Goal: Information Seeking & Learning: Check status

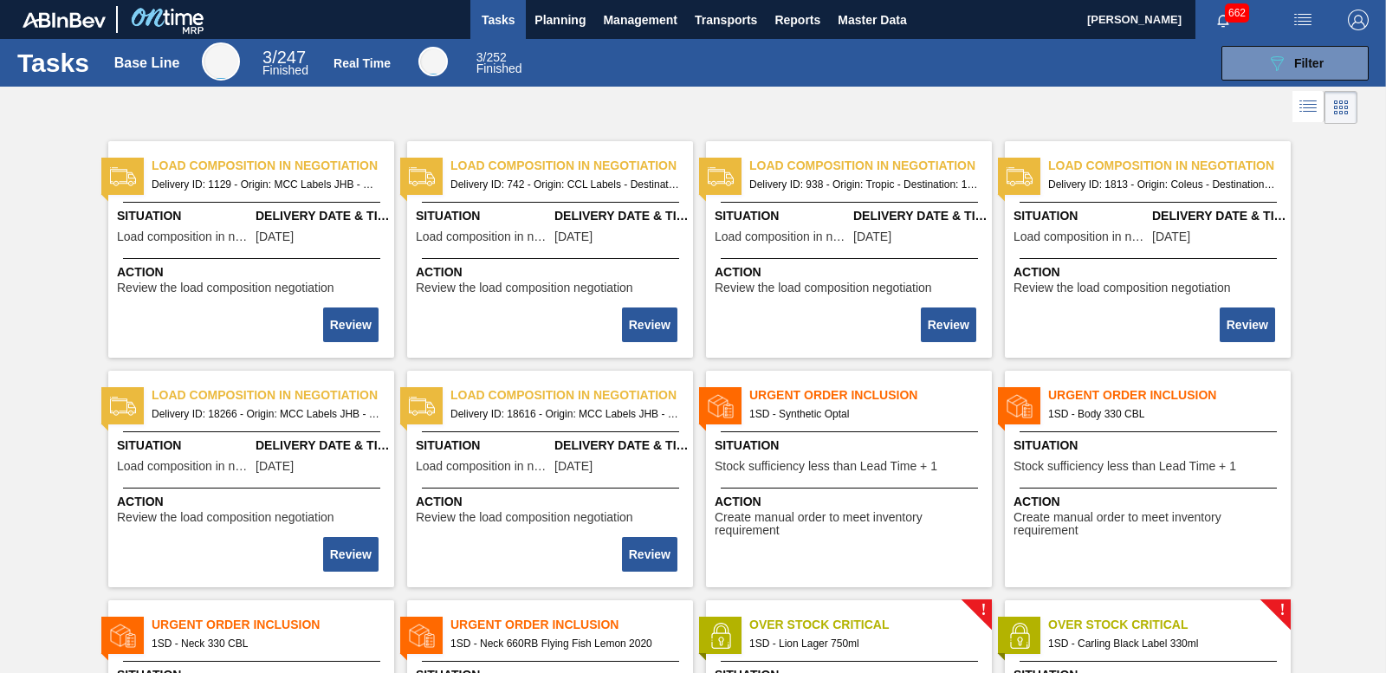
click at [554, 23] on span "Planning" at bounding box center [560, 20] width 51 height 21
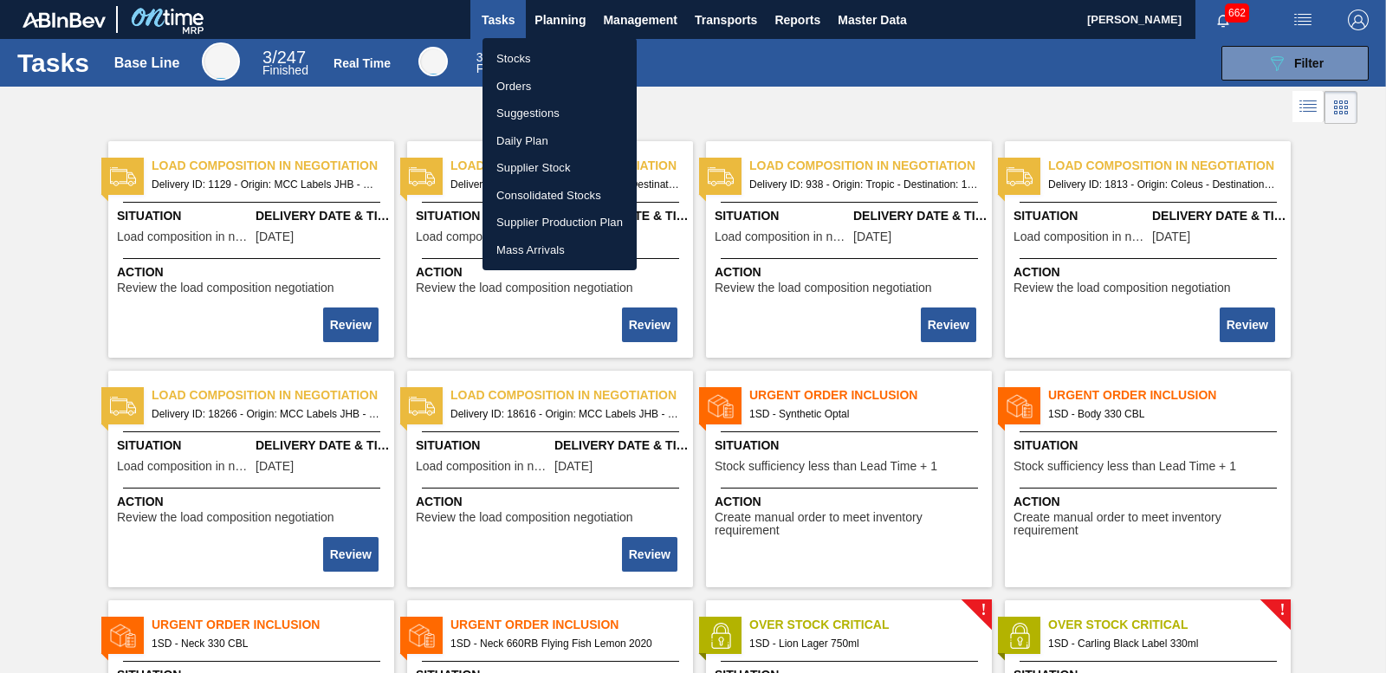
click at [518, 55] on li "Stocks" at bounding box center [560, 59] width 154 height 28
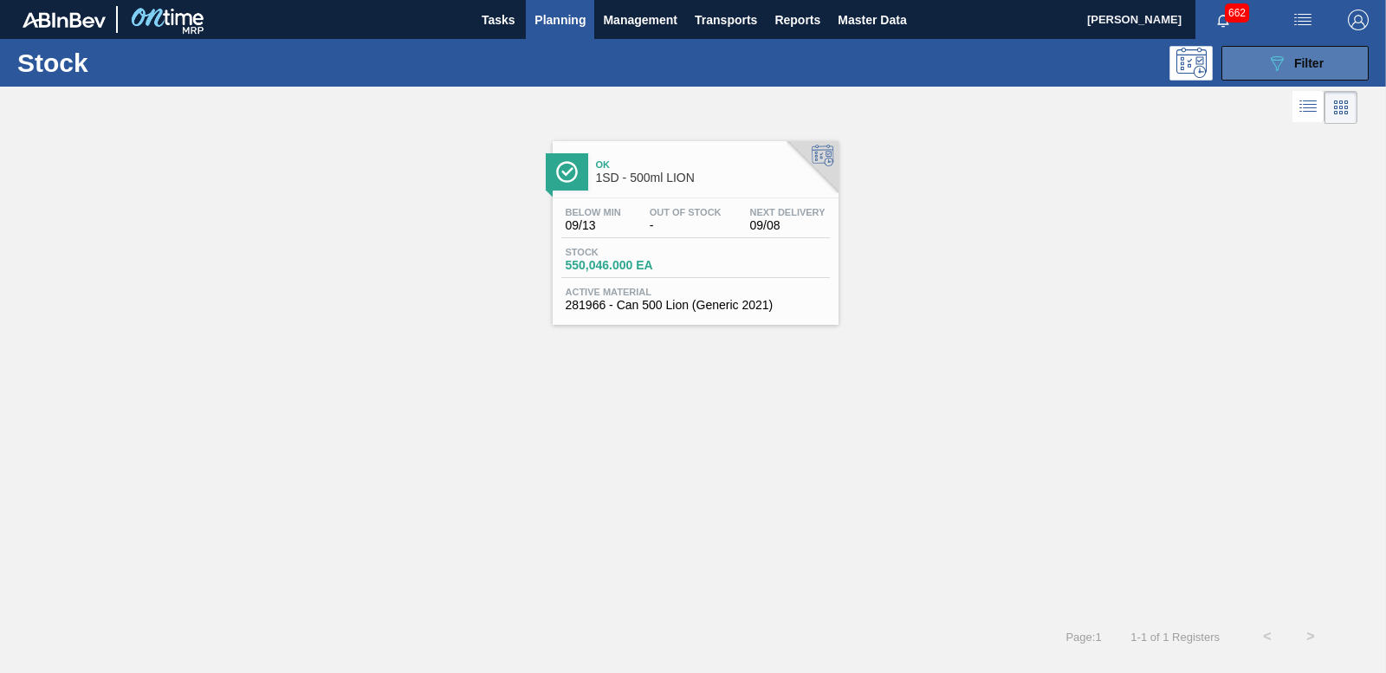
click at [1270, 51] on button "089F7B8B-B2A5-4AFE-B5C0-19BA573D28AC Filter" at bounding box center [1295, 63] width 147 height 35
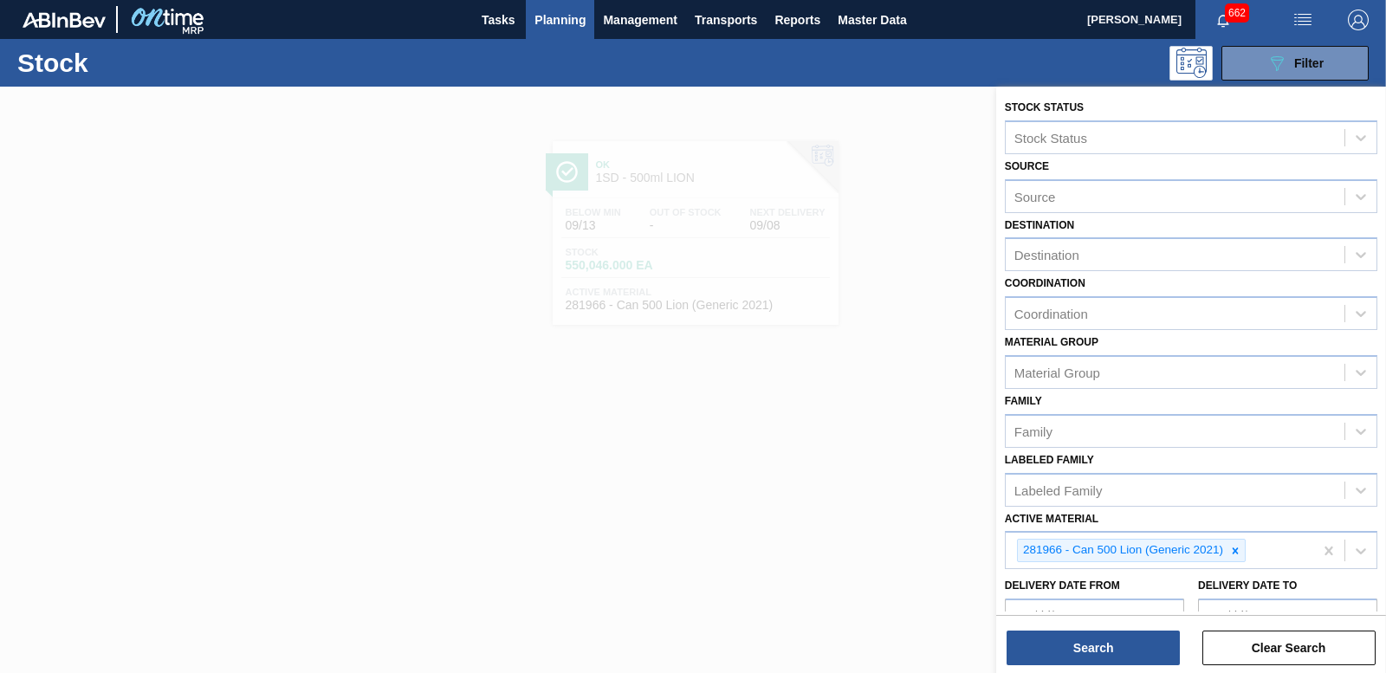
click at [828, 116] on div at bounding box center [693, 423] width 1386 height 673
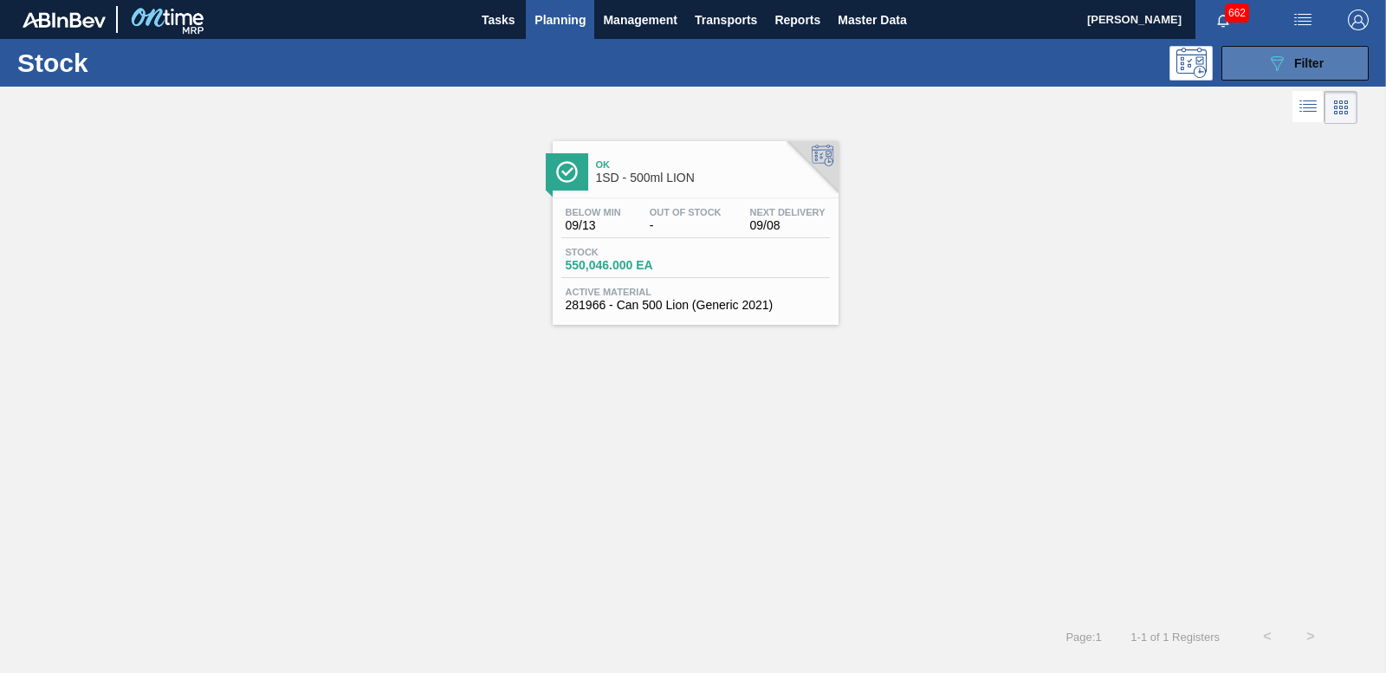
click at [1298, 54] on div "089F7B8B-B2A5-4AFE-B5C0-19BA573D28AC Filter" at bounding box center [1295, 63] width 57 height 21
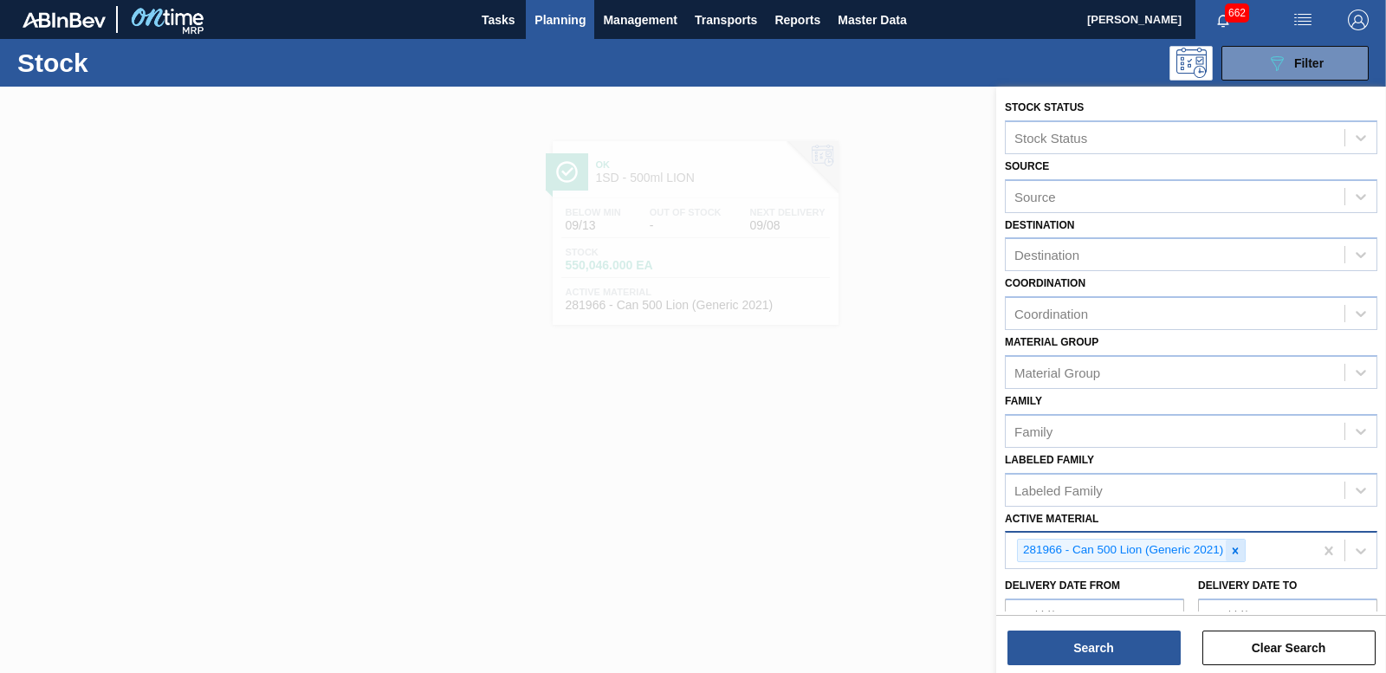
click at [1238, 555] on icon at bounding box center [1236, 551] width 12 height 12
type Material "75876"
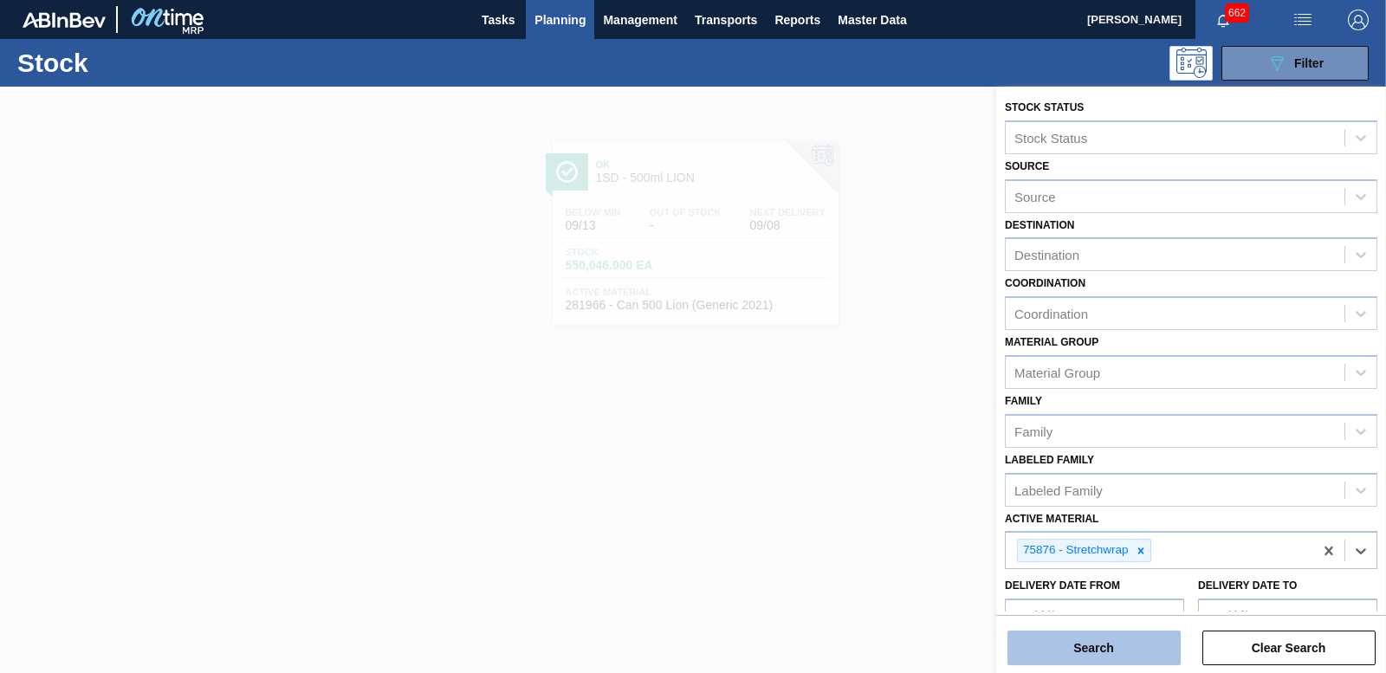
click at [1123, 653] on button "Search" at bounding box center [1094, 648] width 173 height 35
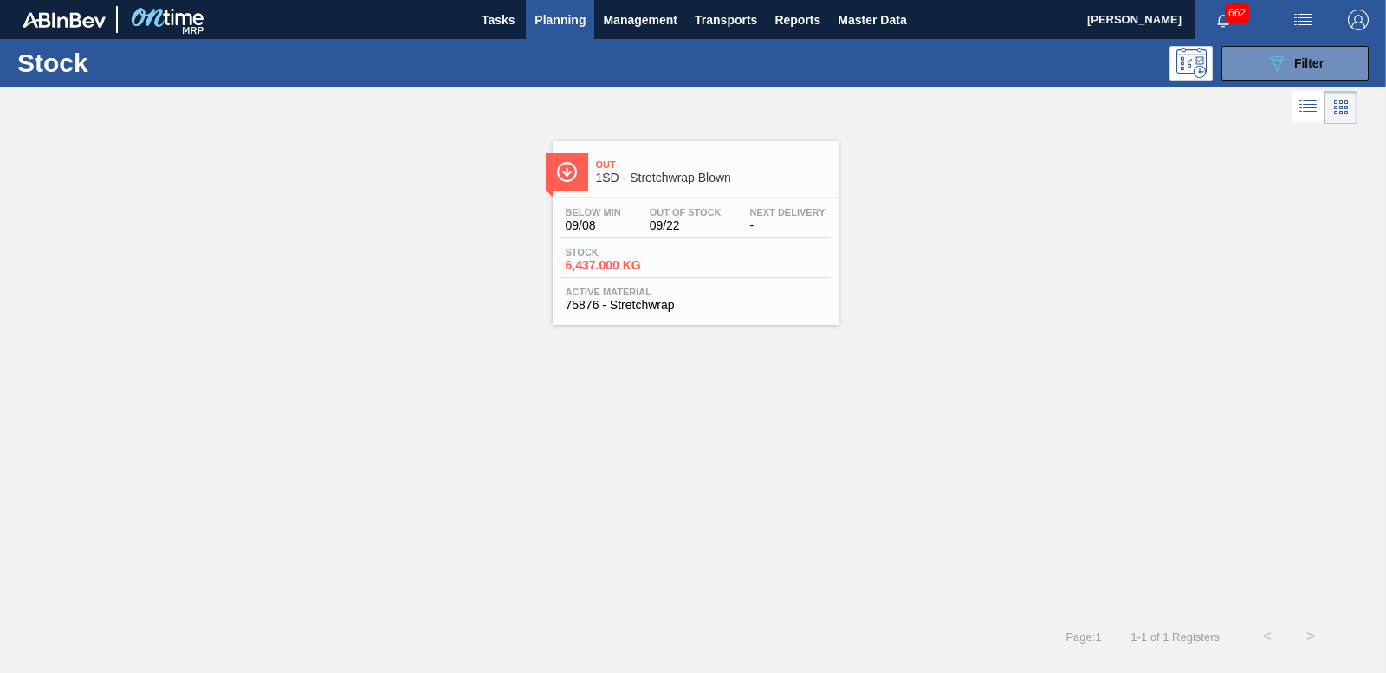
click at [632, 259] on span "6,437.000 KG" at bounding box center [626, 265] width 121 height 13
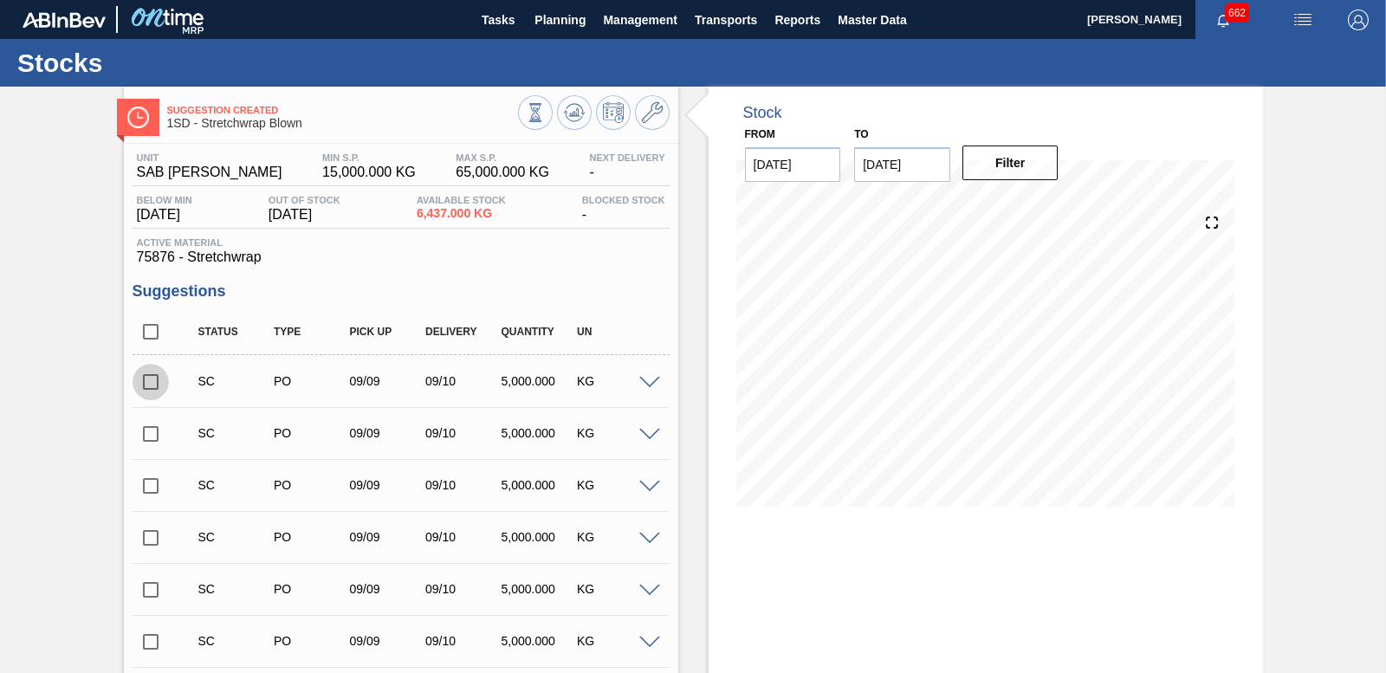
click at [150, 379] on input "checkbox" at bounding box center [151, 382] width 36 height 36
checkbox input "true"
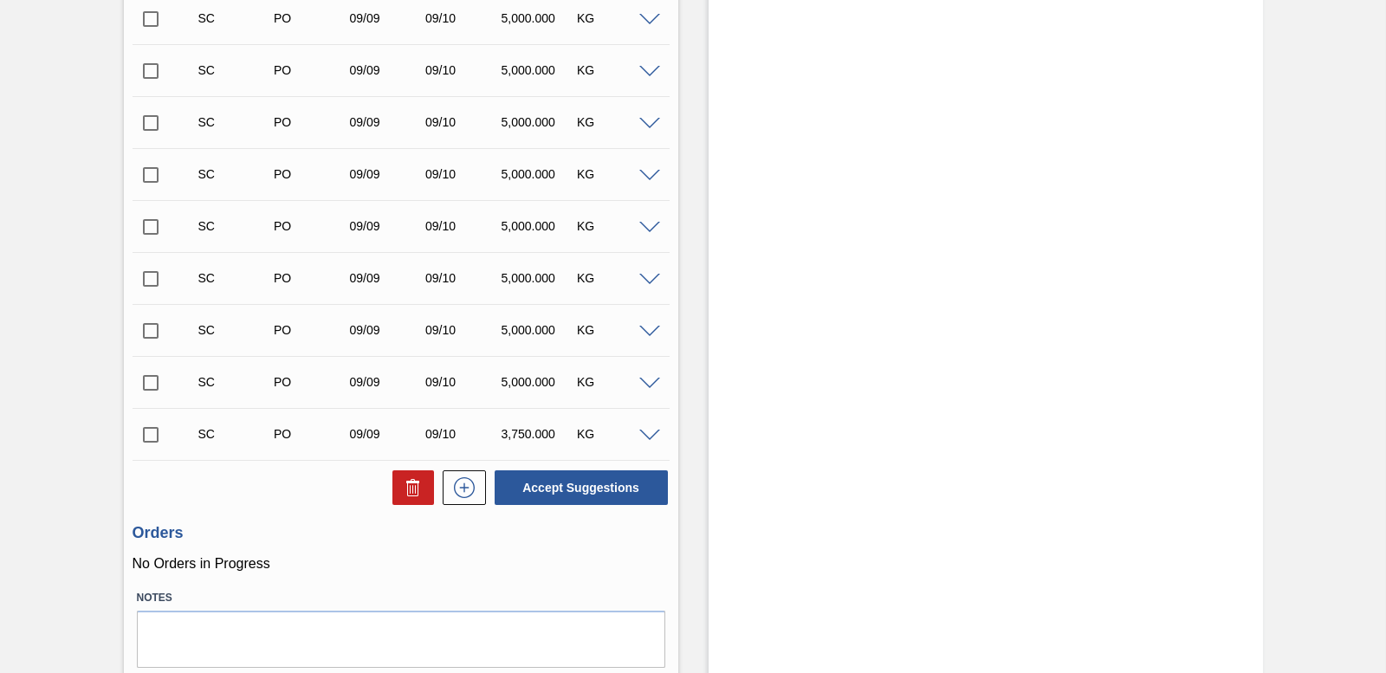
scroll to position [520, 0]
